Goal: Information Seeking & Learning: Learn about a topic

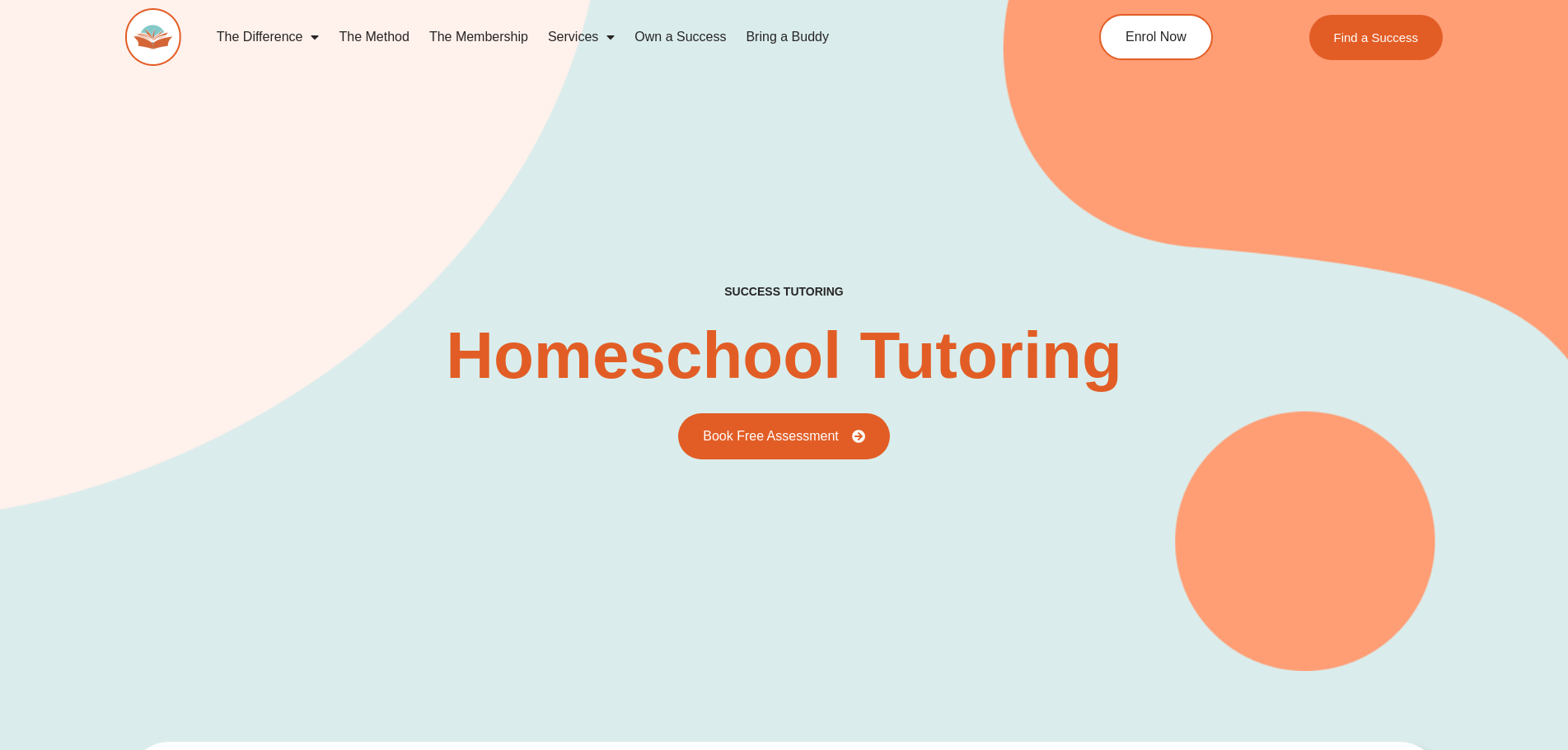
click at [367, 41] on link "The Method" at bounding box center [374, 37] width 90 height 37
click at [375, 36] on link "The Method" at bounding box center [374, 37] width 90 height 37
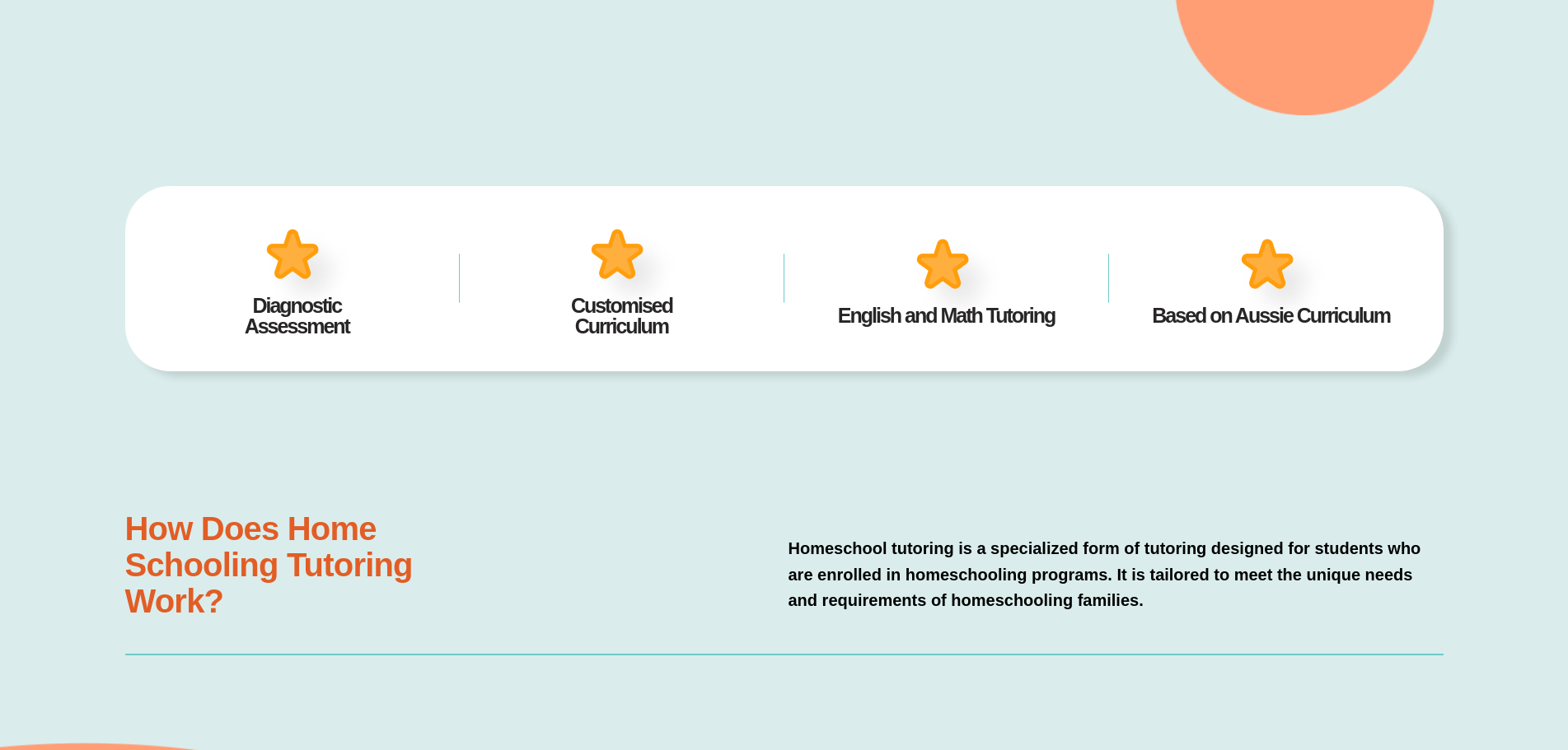
scroll to position [577, 0]
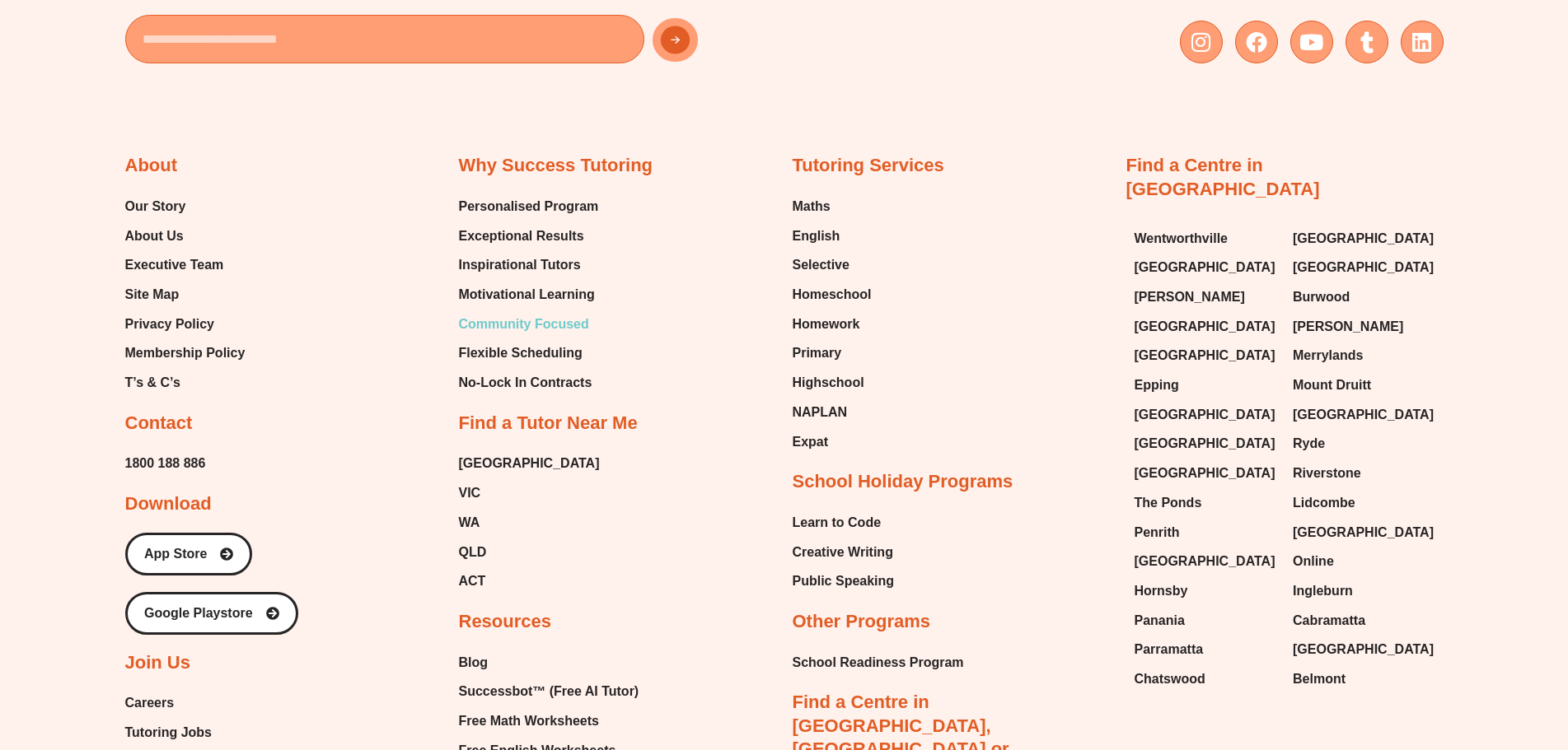
scroll to position [3866, 0]
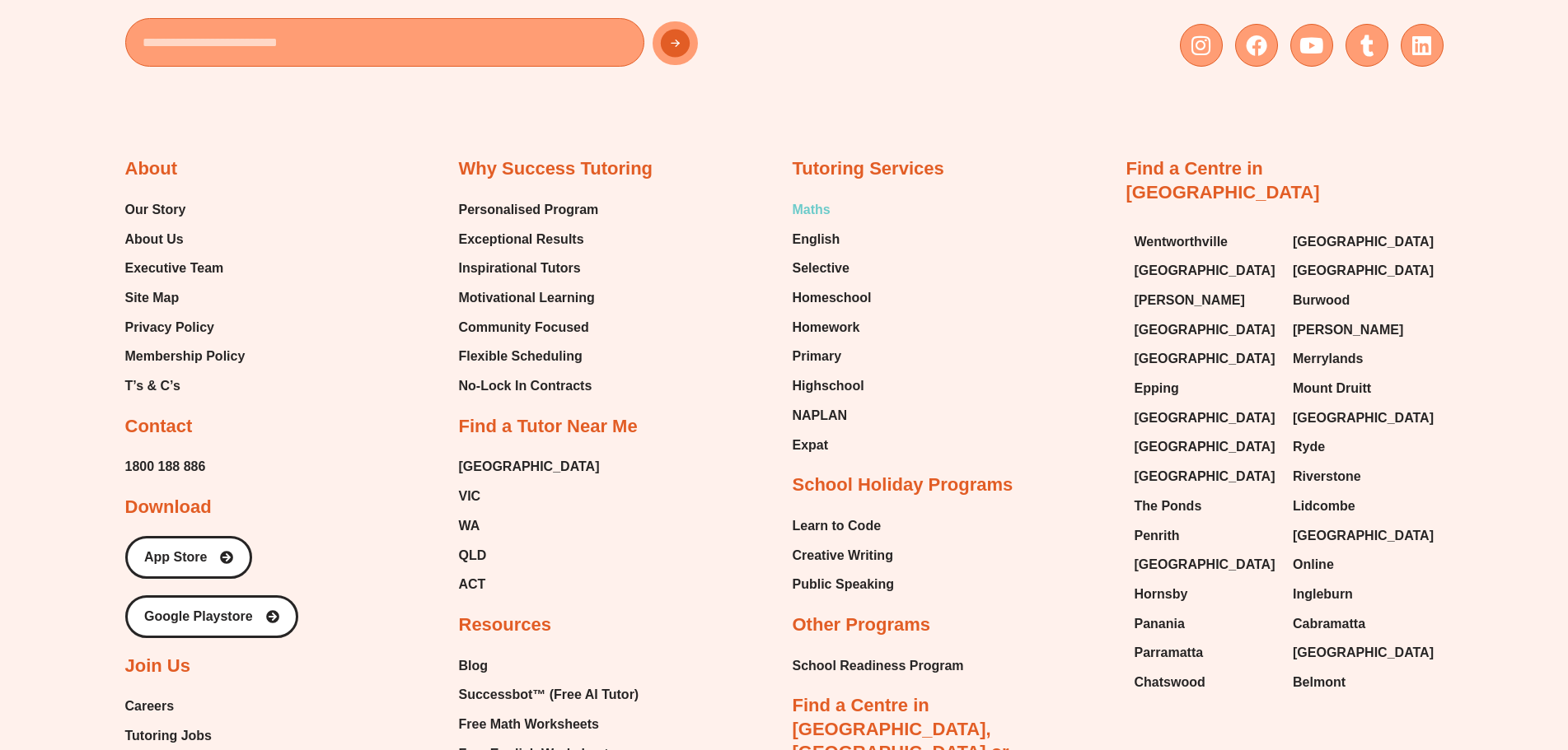
click at [799, 198] on span "Maths" at bounding box center [812, 210] width 37 height 25
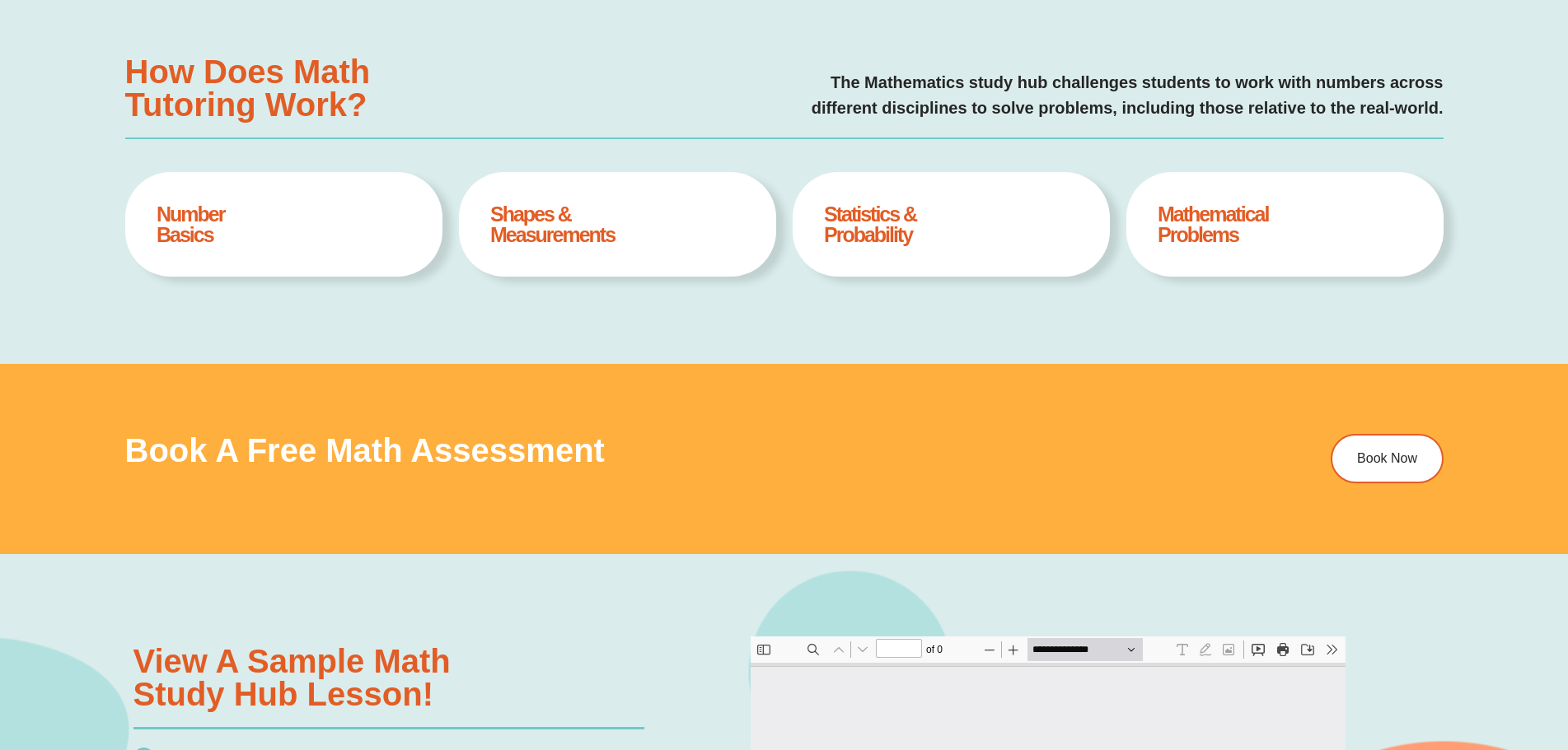
scroll to position [999, 0]
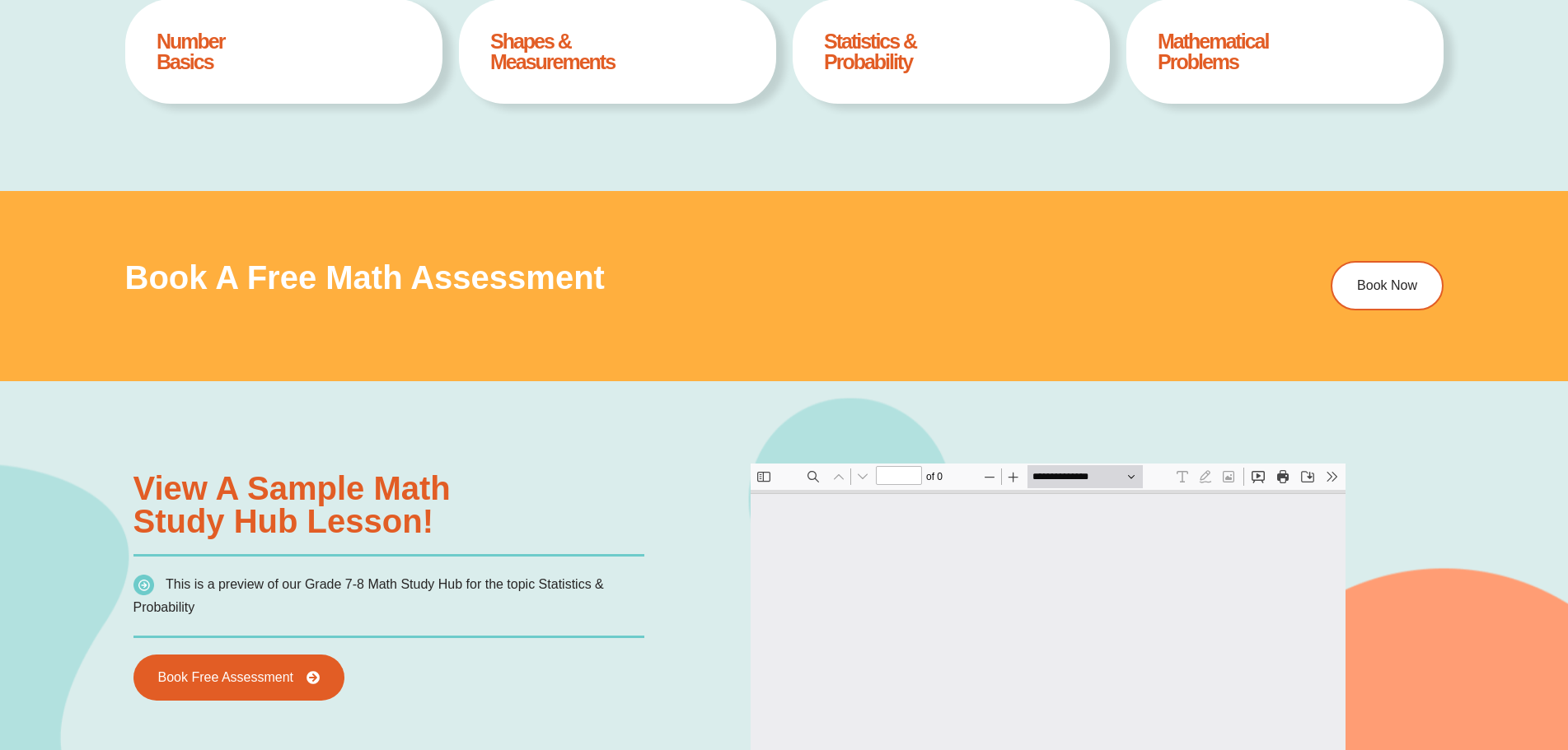
type input "*"
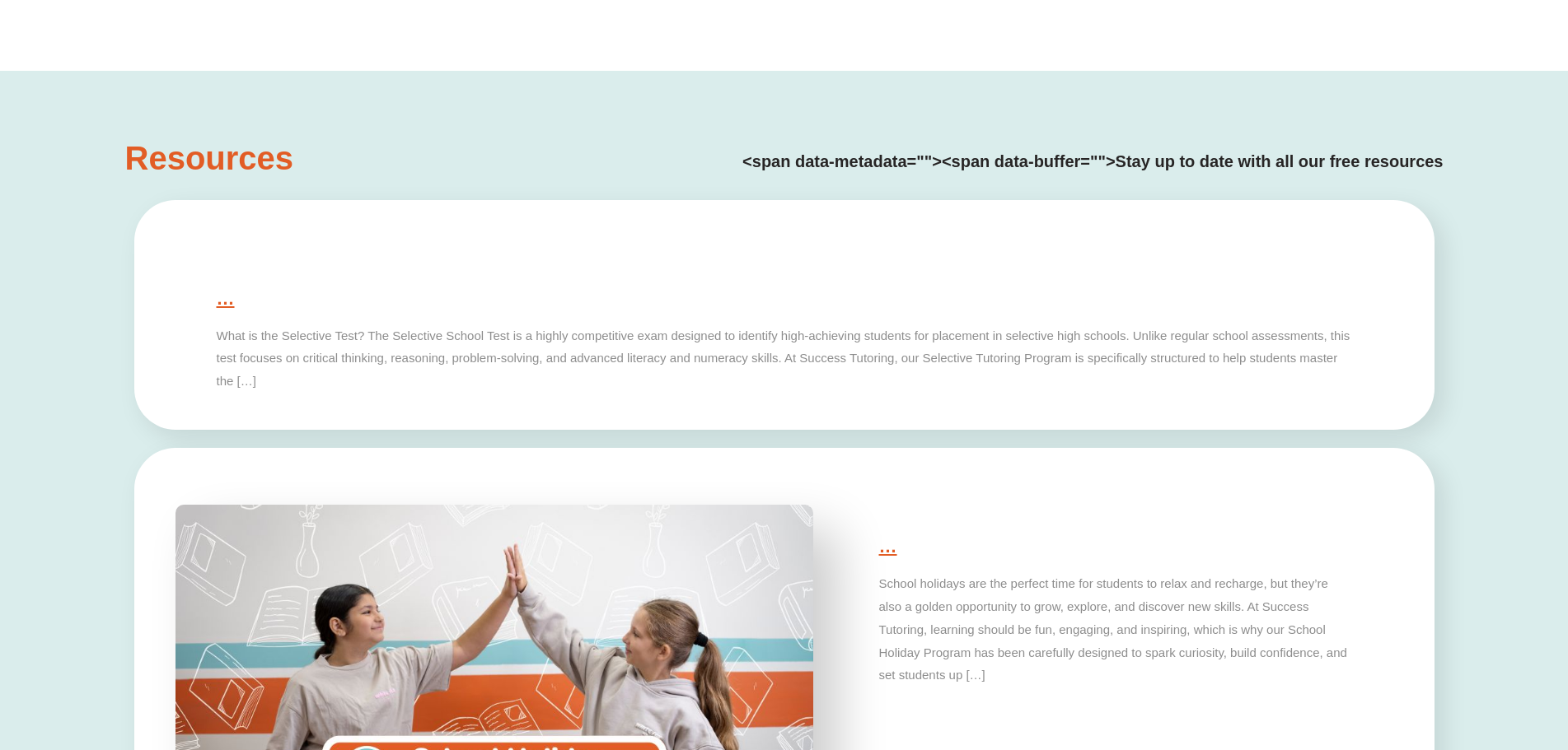
scroll to position [4034, 0]
